Goal: Communication & Community: Ask a question

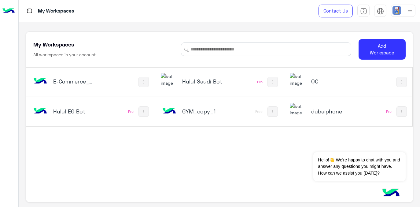
click at [193, 78] on div "Hulul Saudi Bot" at bounding box center [196, 82] width 70 height 18
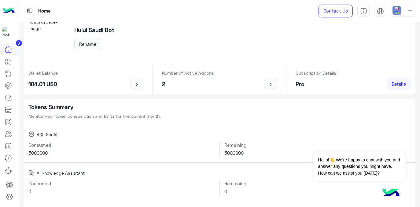
scroll to position [51, 0]
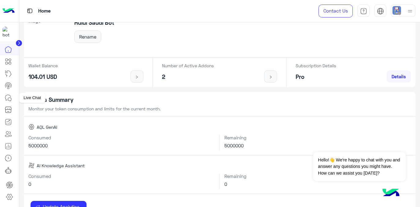
click at [8, 100] on icon at bounding box center [8, 97] width 7 height 7
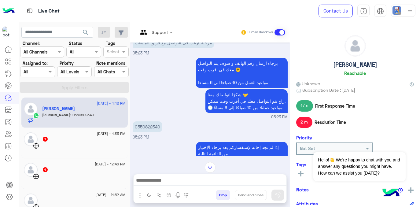
scroll to position [35, 0]
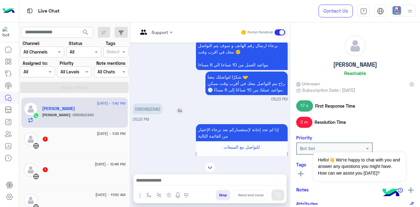
click at [145, 107] on p "0550822340" at bounding box center [148, 109] width 30 height 11
copy p "0550822340"
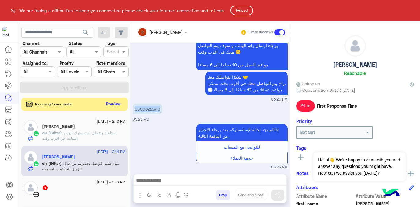
scroll to position [435, 0]
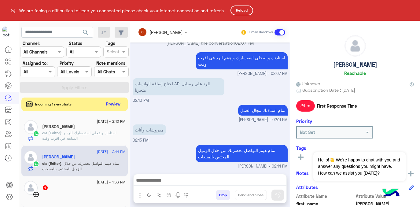
click at [244, 10] on button "Reload" at bounding box center [241, 10] width 23 height 10
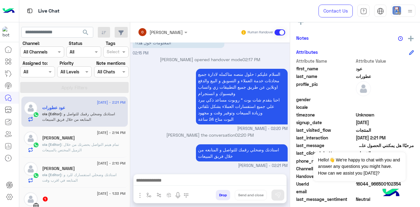
scroll to position [148, 0]
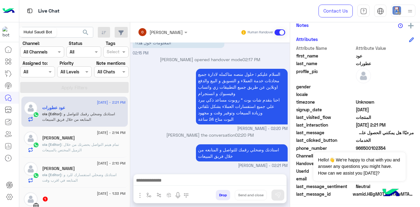
click at [5, 30] on img at bounding box center [7, 32] width 11 height 11
click at [10, 196] on icon at bounding box center [9, 196] width 7 height 7
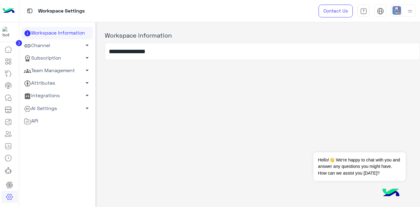
click at [56, 45] on link "Channel arrow_drop_down" at bounding box center [56, 45] width 71 height 13
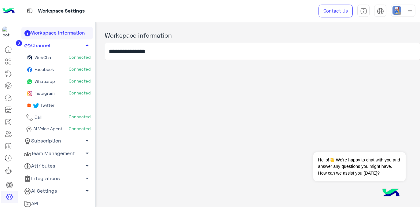
click at [42, 83] on span "Whatsapp" at bounding box center [44, 80] width 22 height 5
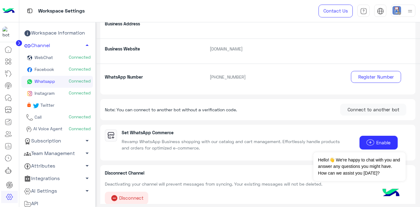
scroll to position [130, 0]
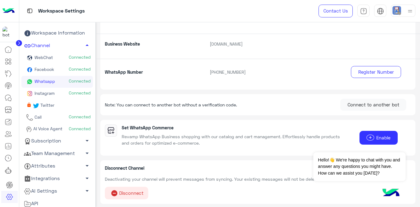
drag, startPoint x: 247, startPoint y: 72, endPoint x: 207, endPoint y: 70, distance: 40.1
click at [207, 70] on p "+966 11 506 0758" at bounding box center [270, 72] width 131 height 6
copy p "+966 11 506 0758"
click at [8, 98] on icon at bounding box center [8, 97] width 7 height 7
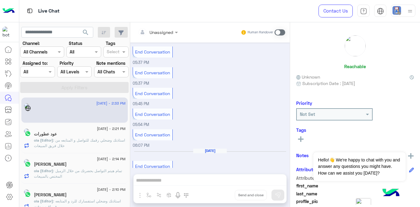
scroll to position [8, 0]
click at [81, 139] on span ": استاذنك وضحلي رقمك للتواصل و المتابعه من خلال فريق المبيعات" at bounding box center [79, 143] width 91 height 10
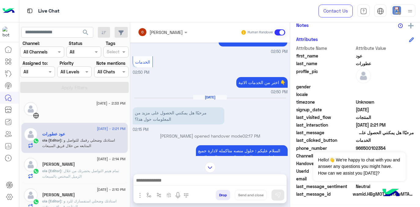
scroll to position [211, 0]
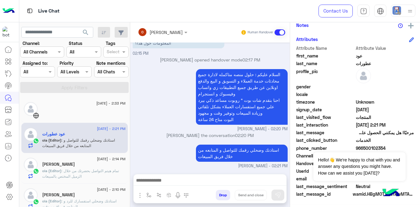
click at [56, 175] on span ": تمام هيتم التواصل بحضرتك من خلال الزميل المختص بالمبيعات" at bounding box center [80, 173] width 77 height 10
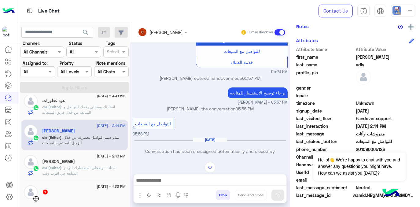
scroll to position [51, 0]
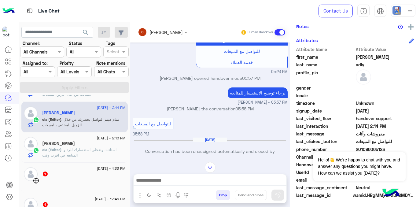
click at [76, 150] on span ": استاذنك وضحلي استفسارك للرد و المتابعه في اقرب وقت" at bounding box center [79, 152] width 74 height 10
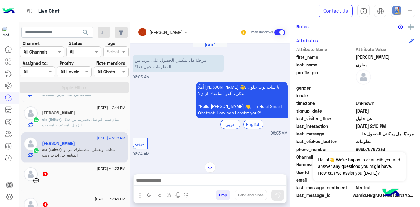
click at [80, 168] on div "[DATE] - 1:33 PM" at bounding box center [83, 169] width 83 height 4
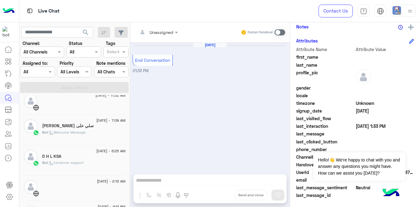
scroll to position [180, 0]
click at [72, 133] on span ": Welcome Message" at bounding box center [67, 131] width 38 height 5
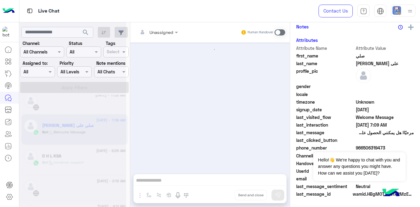
scroll to position [136, 0]
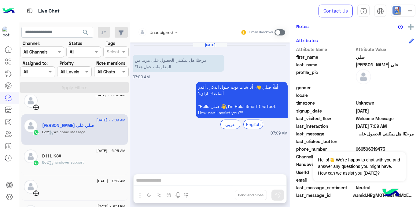
click at [80, 159] on div "D H L KSA" at bounding box center [83, 156] width 83 height 6
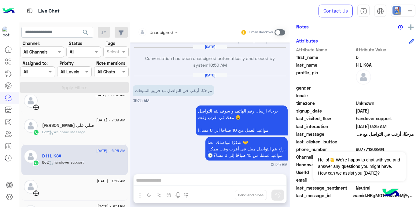
click at [66, 186] on div at bounding box center [83, 190] width 83 height 11
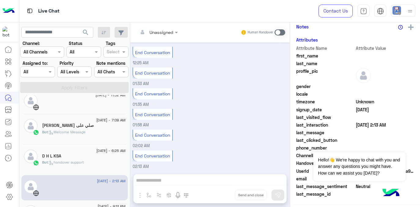
click at [67, 151] on div "[DATE] - 6:25 AM" at bounding box center [83, 151] width 83 height 4
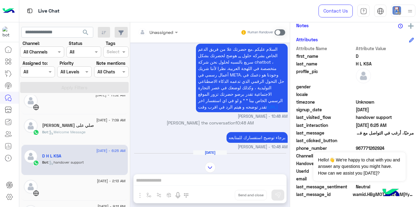
scroll to position [228, 0]
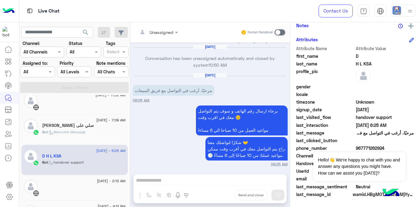
click at [161, 180] on div "Unassigned Human Handover Aug 30, 2025 مرحبًا، أرغب في التواصل مع فريق المبيعات…" at bounding box center [209, 115] width 159 height 187
click at [209, 176] on div "Unassigned Human Handover Aug 30, 2025 مرحبًا، أرغب في التواصل مع فريق المبيعات…" at bounding box center [209, 115] width 159 height 187
click at [166, 95] on p "مرحبًا، أرغب في التواصل مع فريق المبيعات" at bounding box center [174, 90] width 82 height 11
click at [209, 181] on div "Unassigned Human Handover Aug 30, 2025 مرحبًا، أرغب في التواصل مع فريق المبيعات…" at bounding box center [209, 115] width 159 height 187
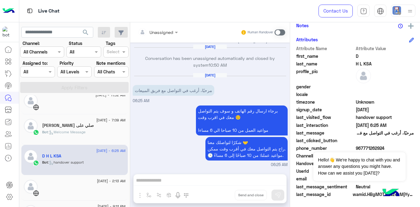
click at [209, 183] on div "Unassigned Human Handover Aug 30, 2025 مرحبًا، أرغب في التواصل مع فريق المبيعات…" at bounding box center [209, 115] width 159 height 187
click at [224, 191] on div "Unassigned Human Handover Aug 30, 2025 مرحبًا، أرغب في التواصل مع فريق المبيعات…" at bounding box center [209, 115] width 159 height 187
click at [213, 178] on div "Unassigned Human Handover Aug 30, 2025 مرحبًا، أرغب في التواصل مع فريق المبيعات…" at bounding box center [209, 115] width 159 height 187
click at [203, 80] on div "[DATE]" at bounding box center [210, 78] width 152 height 5
click at [157, 183] on div "Unassigned Human Handover Aug 30, 2025 مرحبًا، أرغب في التواصل مع فريق المبيعات…" at bounding box center [209, 115] width 159 height 187
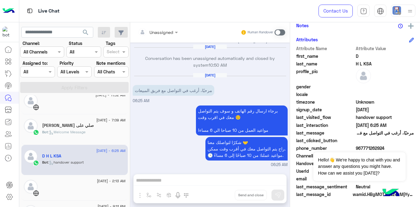
click at [157, 183] on div "Unassigned Human Handover Aug 30, 2025 مرحبًا، أرغب في التواصل مع فريق المبيعات…" at bounding box center [209, 115] width 159 height 187
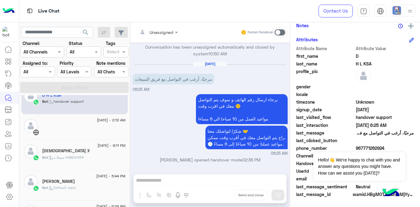
scroll to position [247, 0]
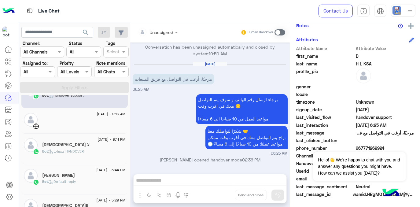
click at [90, 150] on div "Bot : مبيعات HANDOVER" at bounding box center [83, 153] width 83 height 11
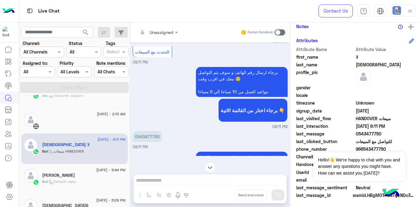
scroll to position [146, 0]
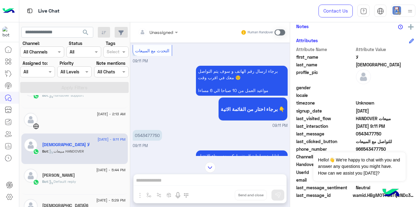
click at [139, 135] on p "0543477750" at bounding box center [147, 135] width 29 height 11
copy p "0543477750"
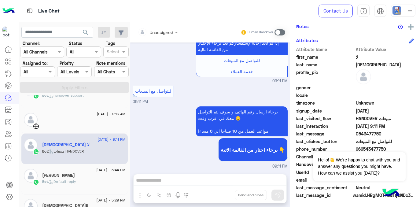
scroll to position [137, 0]
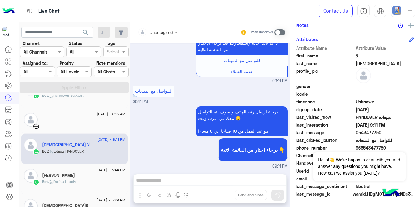
drag, startPoint x: 380, startPoint y: 134, endPoint x: 353, endPoint y: 133, distance: 27.8
click at [355, 133] on span "0543477750" at bounding box center [384, 132] width 58 height 6
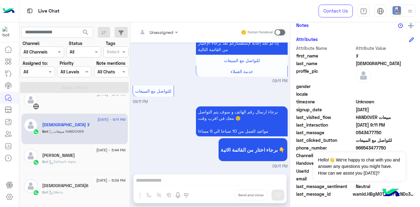
scroll to position [273, 0]
click at [81, 162] on div "Bot : Default reply" at bounding box center [83, 163] width 83 height 11
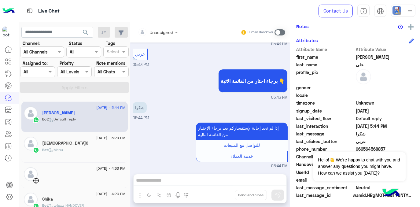
scroll to position [333, 0]
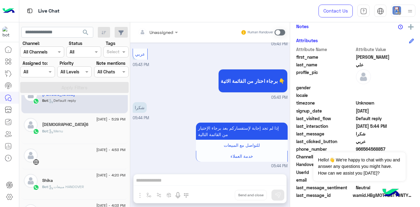
click at [82, 129] on div "Bot : Menu" at bounding box center [83, 133] width 83 height 11
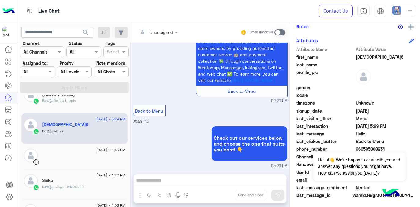
scroll to position [313, 0]
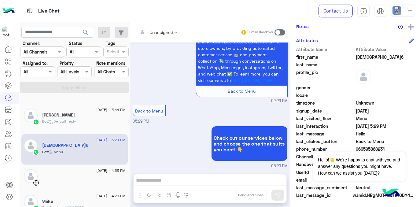
click at [79, 123] on div "Bot : Default reply" at bounding box center [83, 123] width 83 height 11
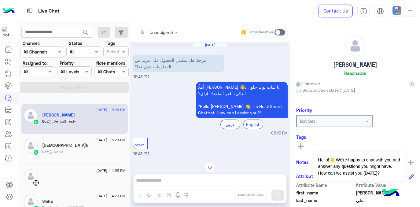
click at [302, 144] on icon at bounding box center [300, 145] width 5 height 5
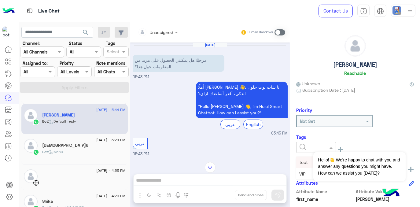
click at [310, 145] on input "text" at bounding box center [308, 147] width 19 height 6
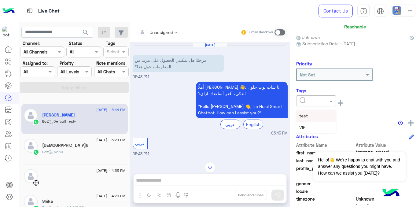
scroll to position [47, 0]
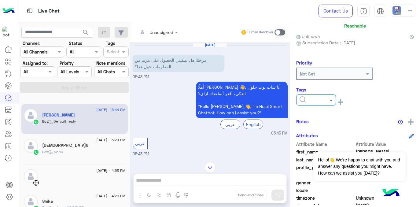
click at [330, 100] on span at bounding box center [332, 100] width 8 height 6
click at [340, 101] on rect at bounding box center [340, 101] width 1 height 5
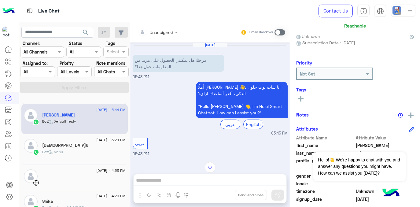
click at [298, 98] on icon at bounding box center [300, 98] width 5 height 5
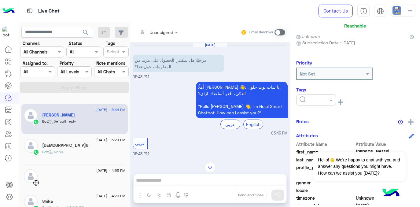
click at [79, 154] on div "Bot : Menu" at bounding box center [83, 154] width 83 height 11
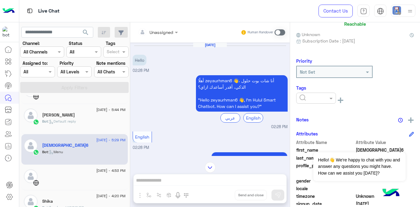
scroll to position [318, 0]
